Goal: Check status

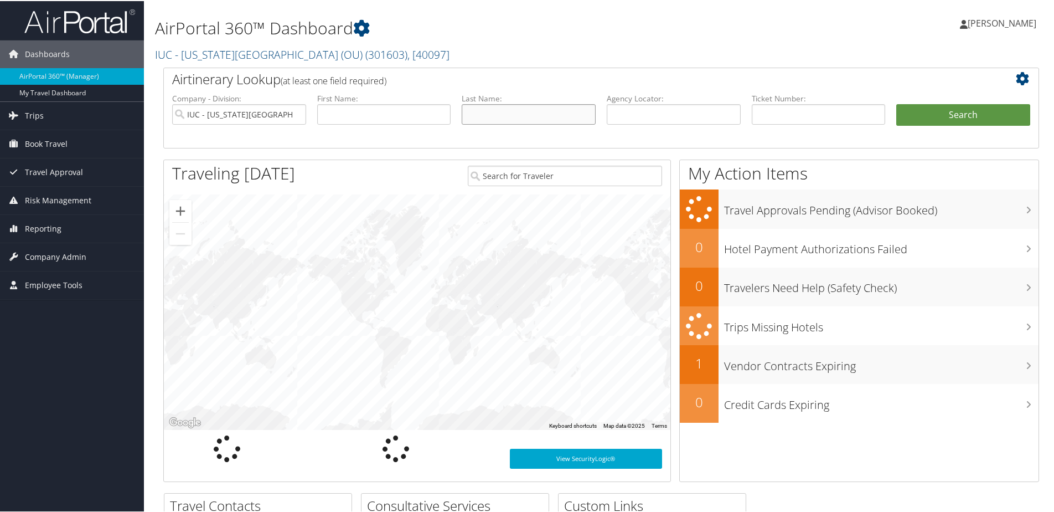
click at [474, 117] on input "text" at bounding box center [529, 113] width 134 height 20
type input "Elster"
click at [896, 103] on button "Search" at bounding box center [963, 114] width 134 height 22
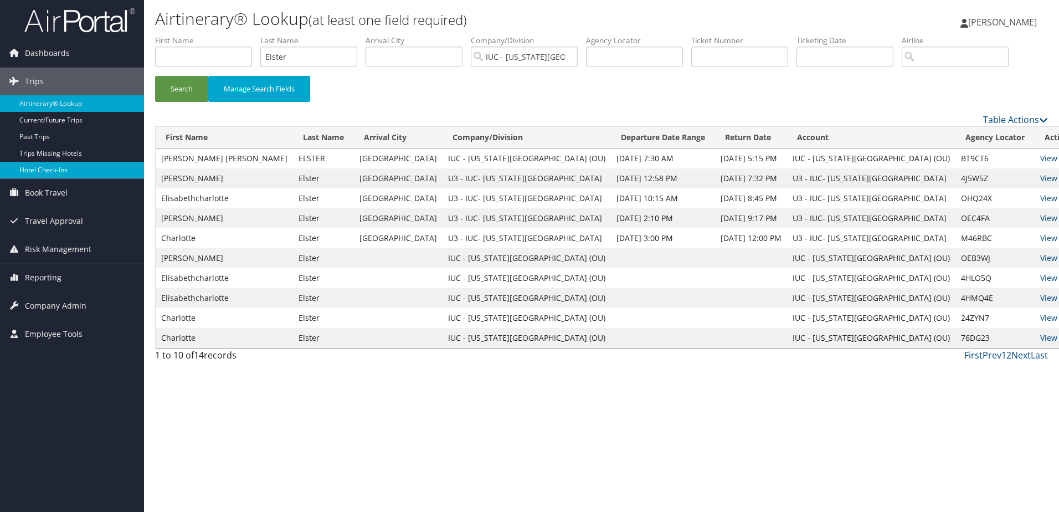
click at [56, 168] on link "Hotel Check-ins" at bounding box center [72, 170] width 144 height 17
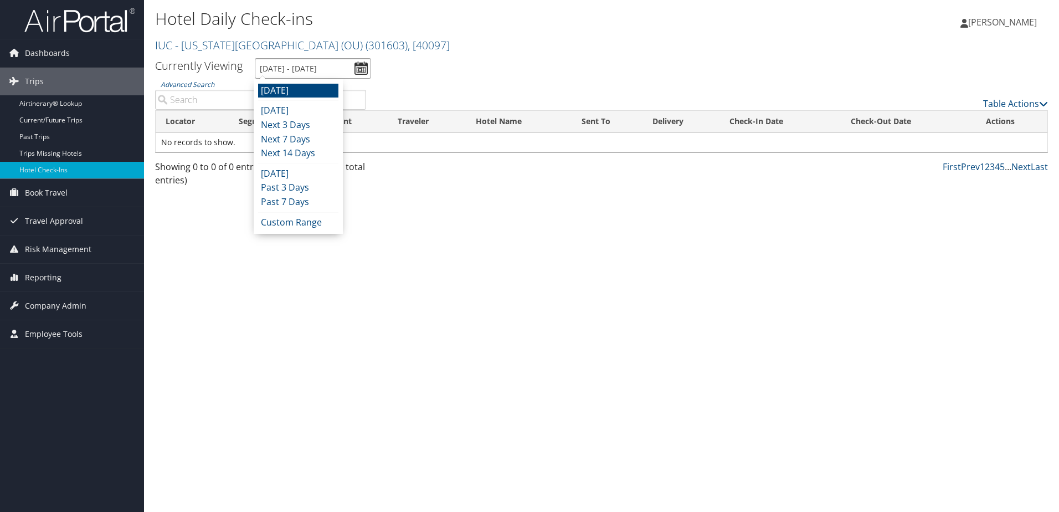
click at [355, 64] on input "10/7/2025 - 10/7/2025" at bounding box center [313, 68] width 116 height 20
click at [313, 153] on li "Next 14 Days" at bounding box center [298, 153] width 80 height 14
type input "10/6/2025 - 10/20/2025"
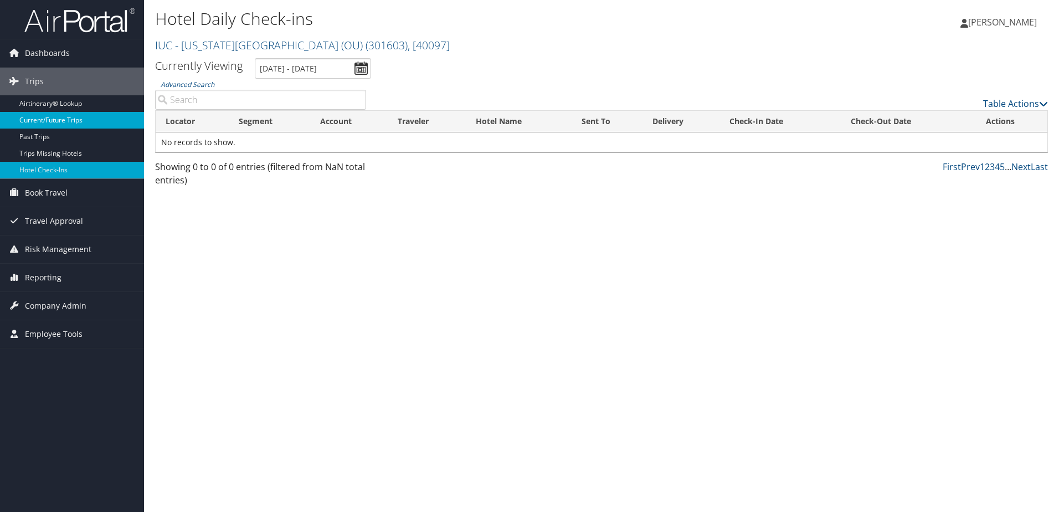
click at [75, 120] on link "Current/Future Trips" at bounding box center [72, 120] width 144 height 17
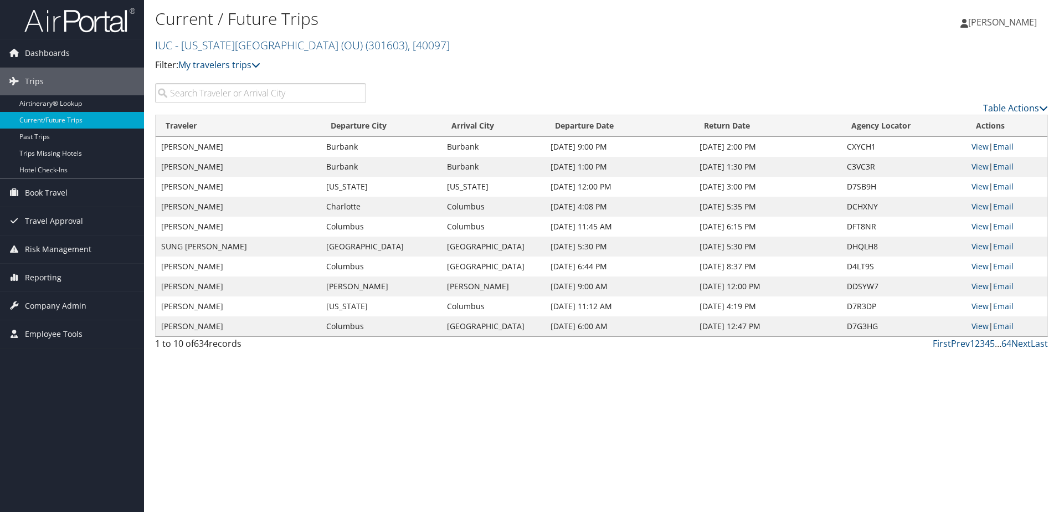
click at [243, 92] on input "search" at bounding box center [260, 93] width 211 height 20
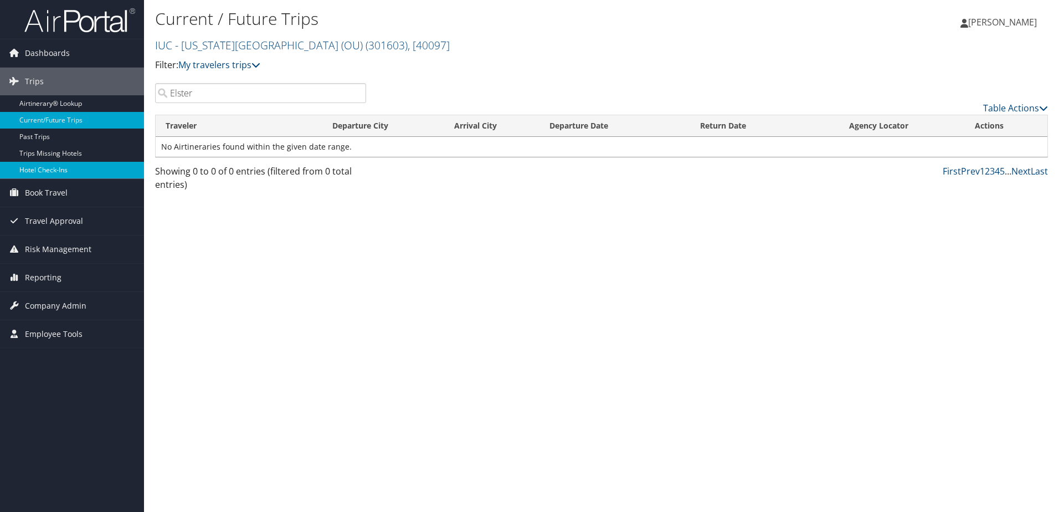
type input "Elster"
click at [55, 164] on link "Hotel Check-ins" at bounding box center [72, 170] width 144 height 17
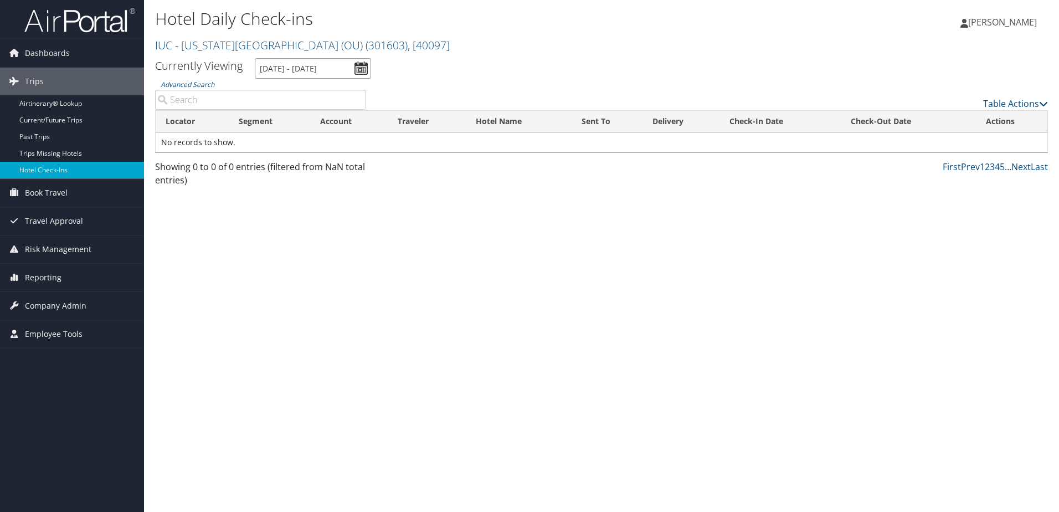
click at [358, 65] on input "[DATE] - [DATE]" at bounding box center [313, 68] width 116 height 20
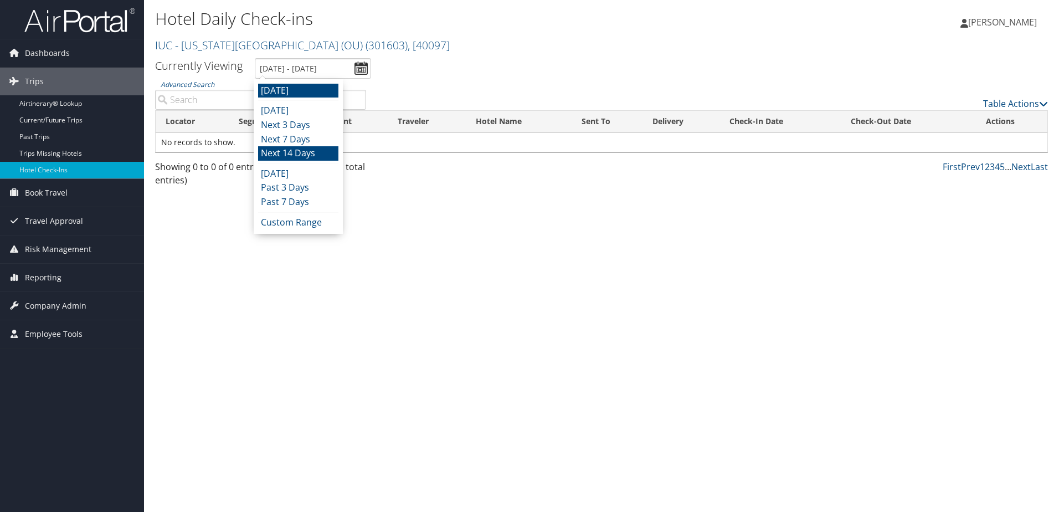
click at [300, 151] on li "Next 14 Days" at bounding box center [298, 153] width 80 height 14
type input "[DATE] - [DATE]"
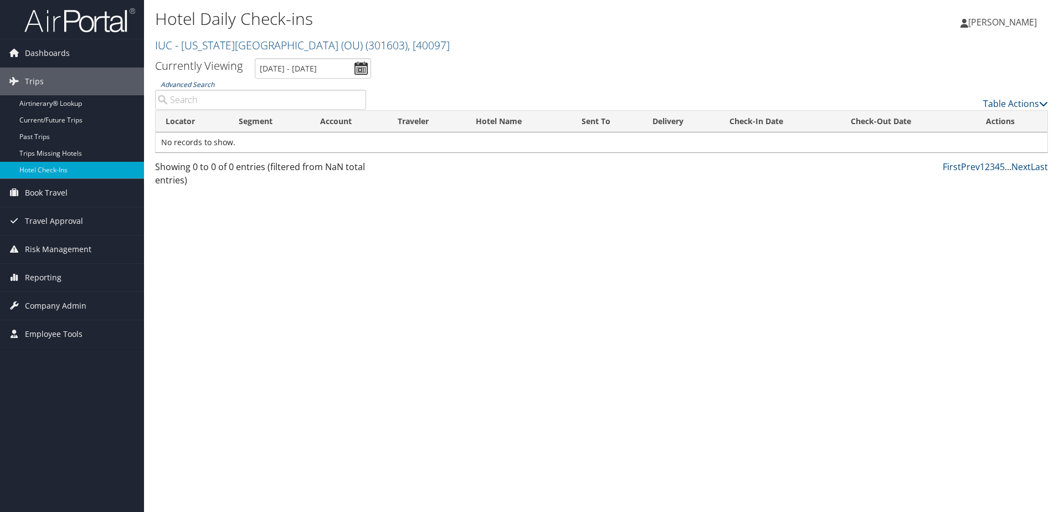
click at [184, 82] on link "Advanced Search" at bounding box center [188, 84] width 54 height 9
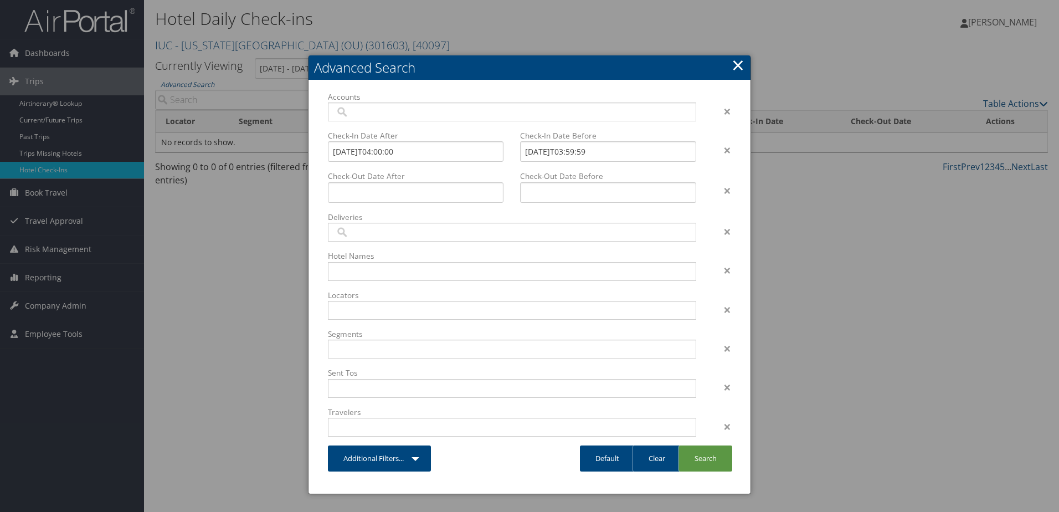
click at [736, 65] on link "×" at bounding box center [737, 65] width 13 height 22
